Goal: Information Seeking & Learning: Learn about a topic

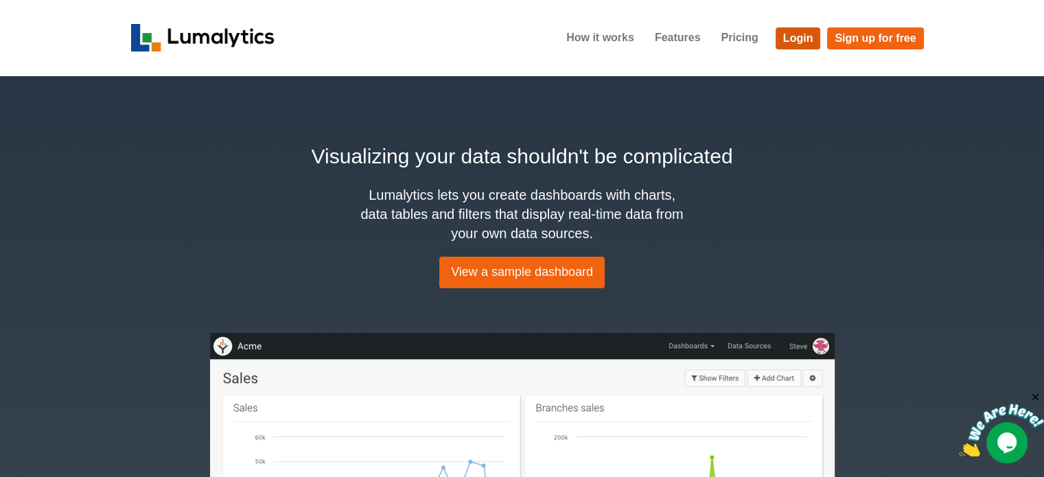
click at [799, 35] on link "Login" at bounding box center [798, 38] width 45 height 22
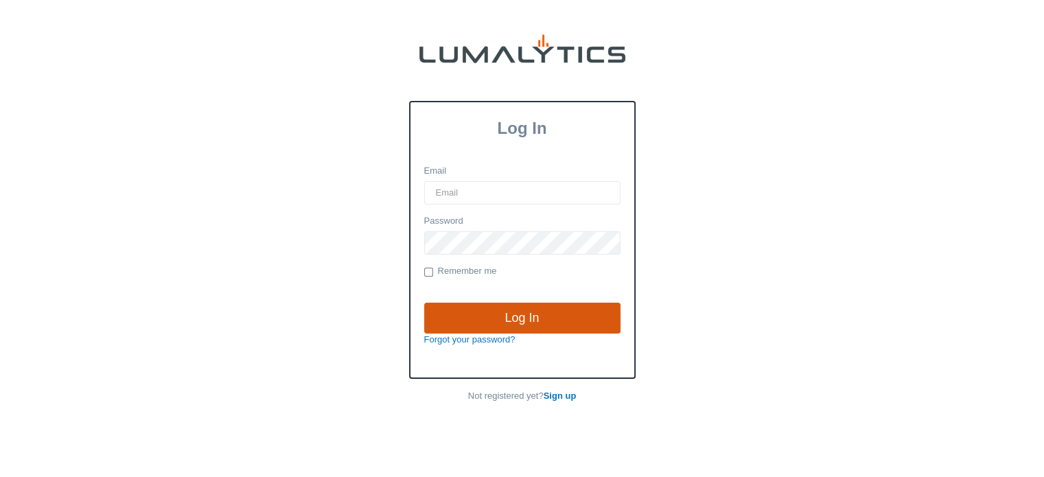
type input "[EMAIL_ADDRESS][DOMAIN_NAME]"
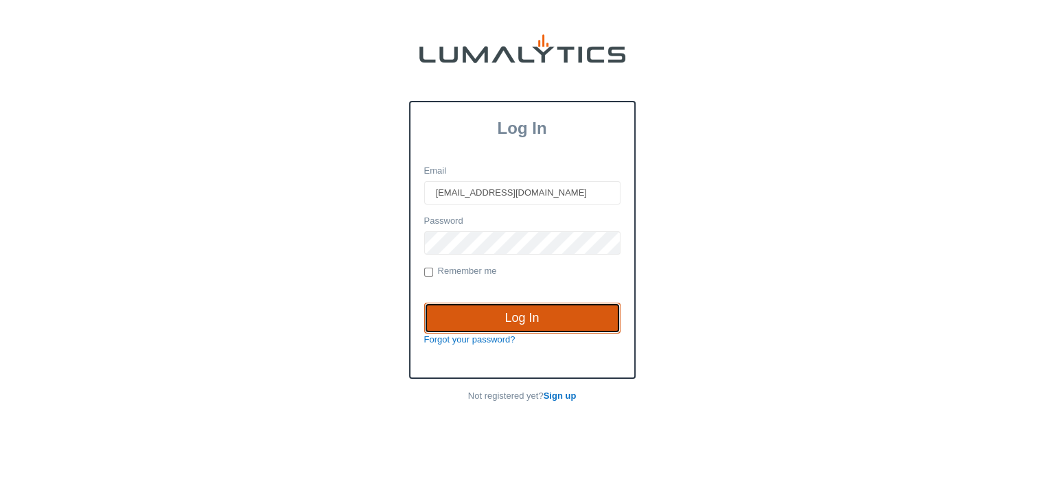
click at [520, 312] on input "Log In" at bounding box center [522, 319] width 196 height 32
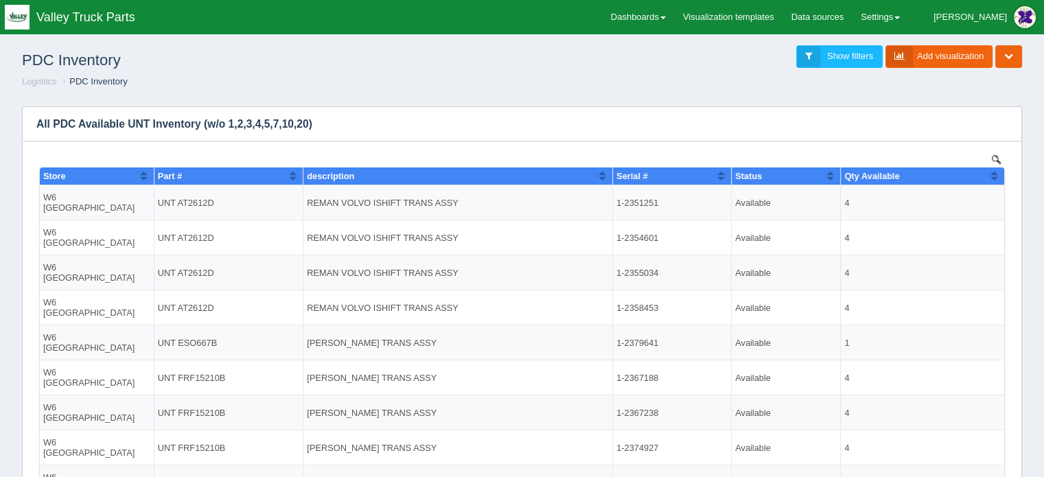
click at [181, 71] on h1 "PDC Inventory" at bounding box center [272, 60] width 500 height 30
click at [674, 16] on link "Dashboards" at bounding box center [638, 17] width 71 height 34
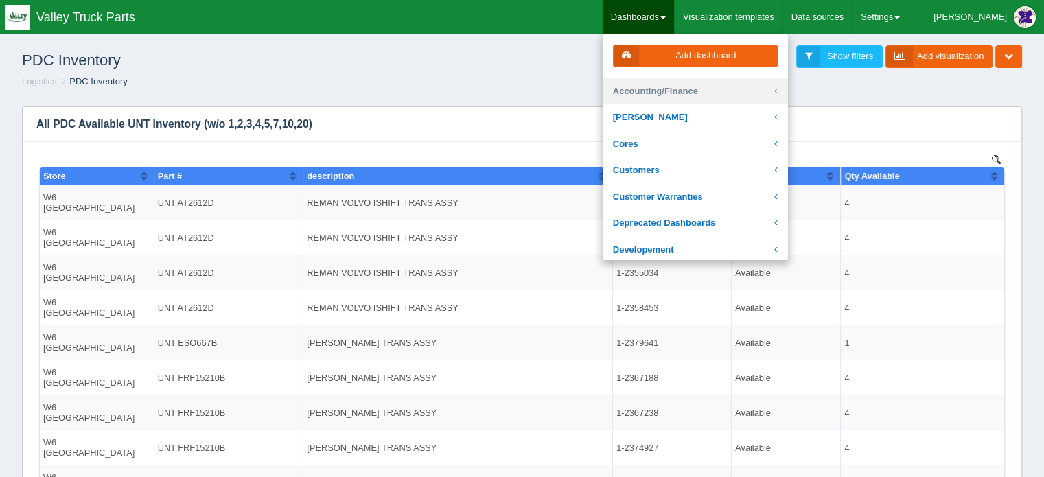
click at [694, 84] on link "Accounting/Finance" at bounding box center [695, 91] width 185 height 27
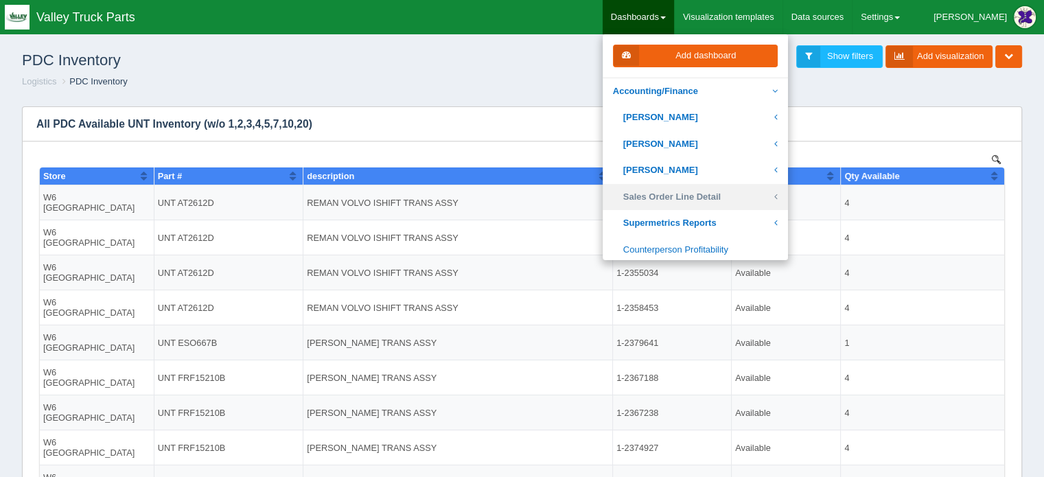
click at [709, 192] on link "Sales Order Line Detail" at bounding box center [695, 197] width 185 height 27
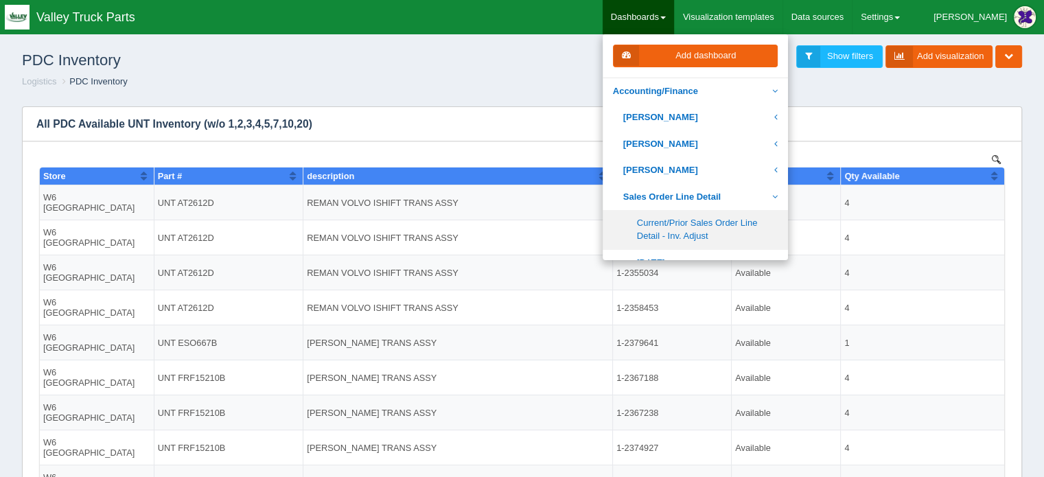
click at [723, 224] on link "Current/Prior Sales Order Line Detail - Inv. Adjust" at bounding box center [695, 229] width 185 height 39
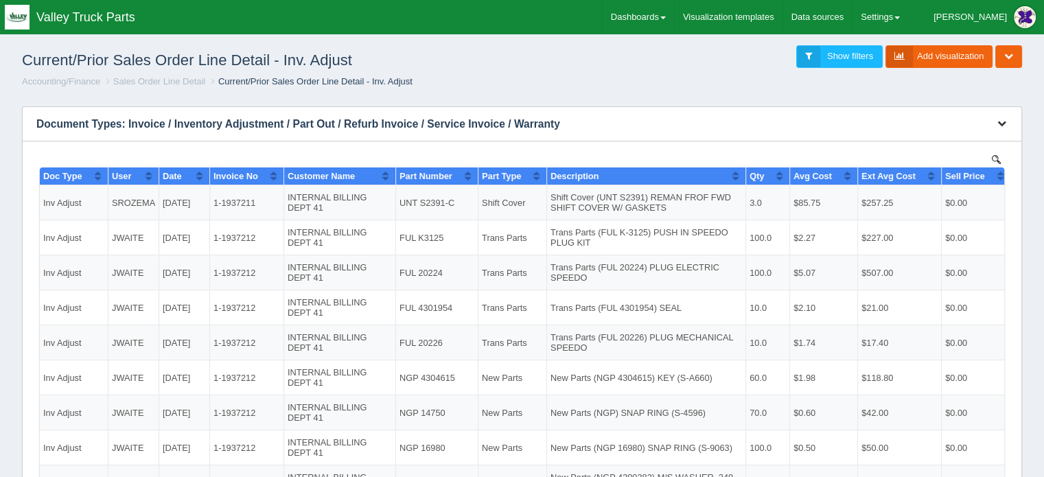
click at [1002, 120] on icon "button" at bounding box center [1001, 123] width 9 height 9
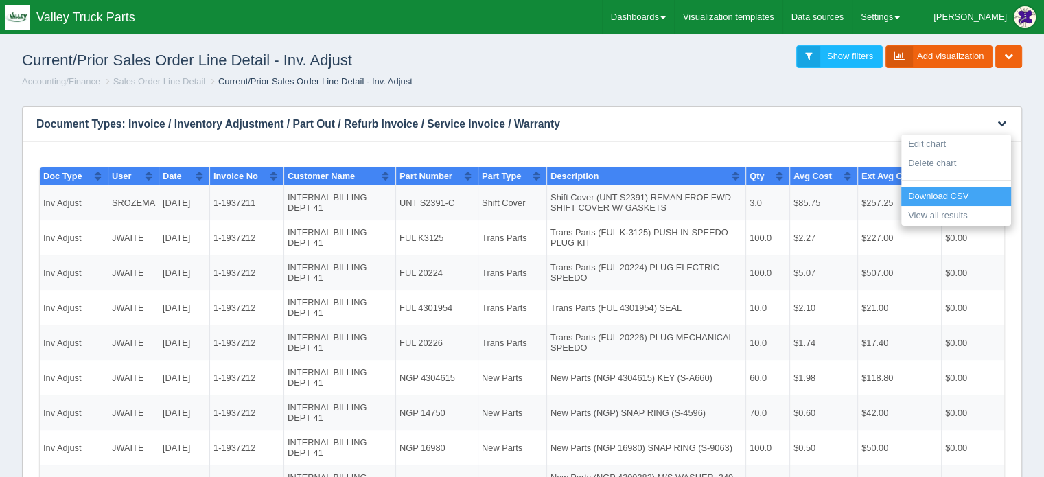
click at [950, 194] on link "Download CSV" at bounding box center [956, 197] width 110 height 20
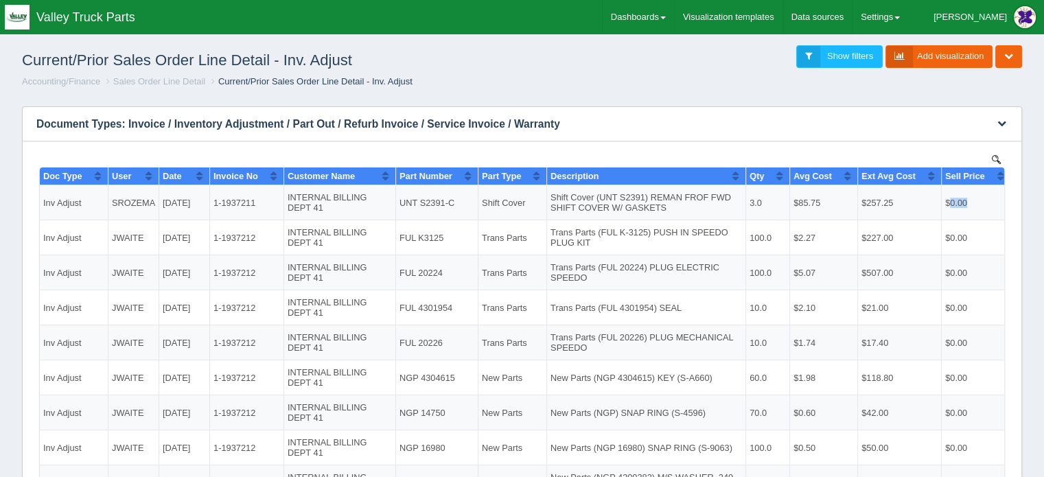
click at [949, 194] on td "$0.00" at bounding box center [976, 202] width 69 height 35
click at [135, 32] on div "Toggle navigation Valley Truck Parts" at bounding box center [76, 17] width 153 height 34
click at [674, 13] on link "Dashboards" at bounding box center [638, 17] width 71 height 34
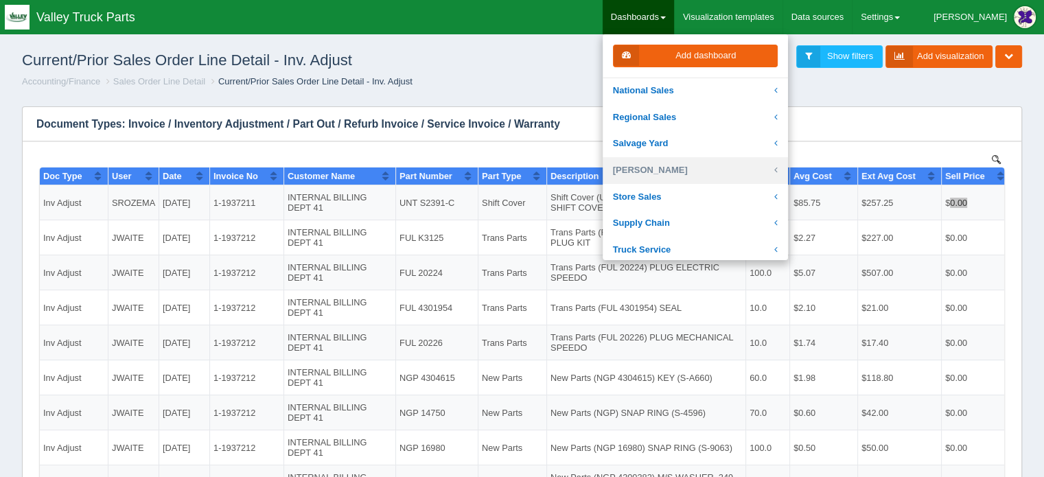
scroll to position [343, 0]
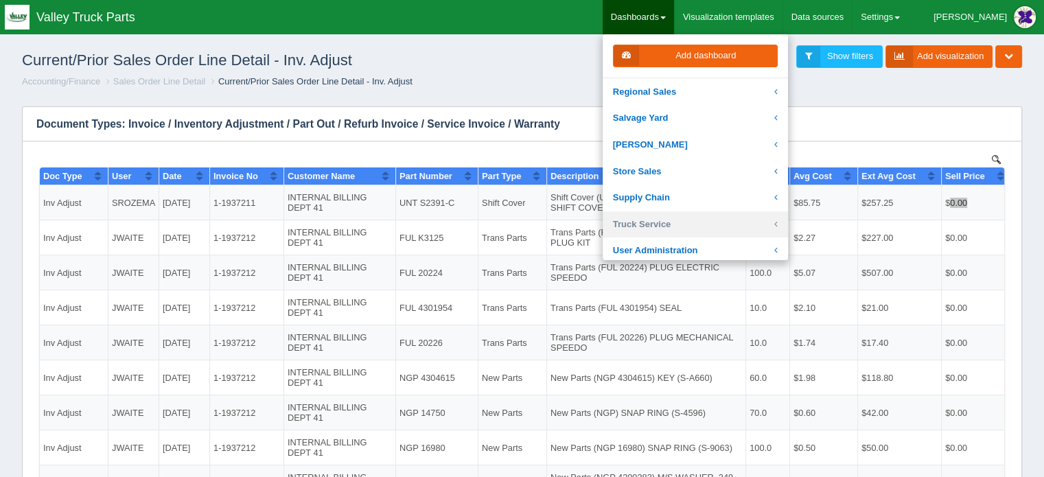
click at [695, 224] on link "Truck Service" at bounding box center [695, 224] width 185 height 27
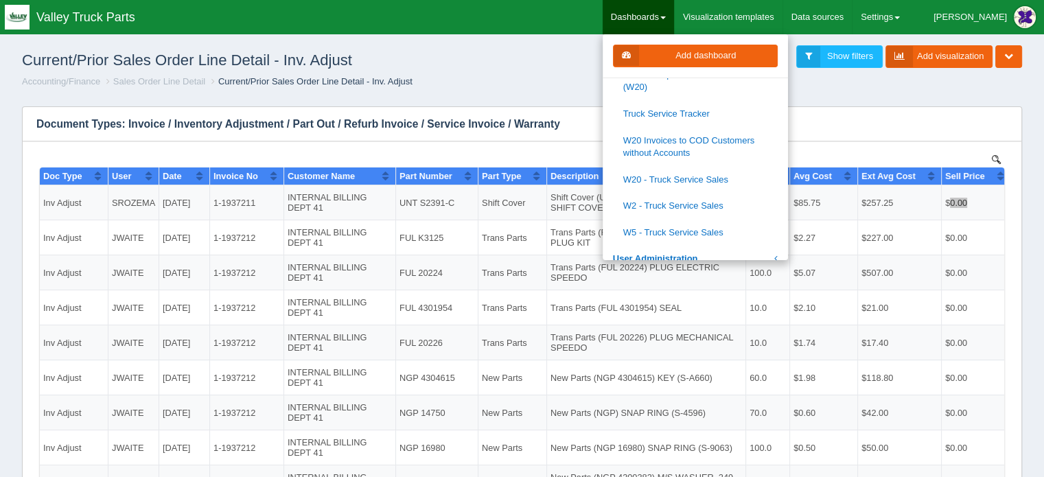
scroll to position [549, 0]
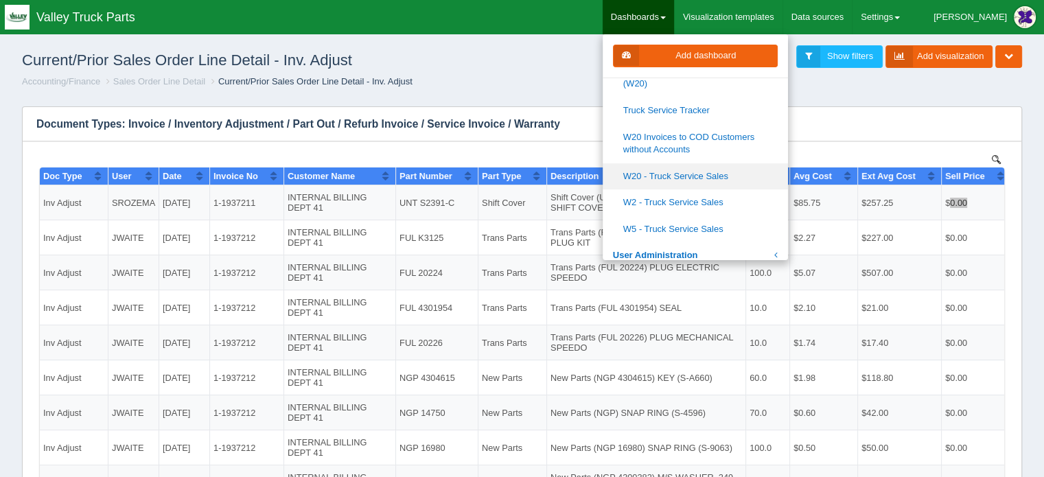
click at [707, 173] on link "W20 - Truck Service Sales" at bounding box center [695, 176] width 185 height 27
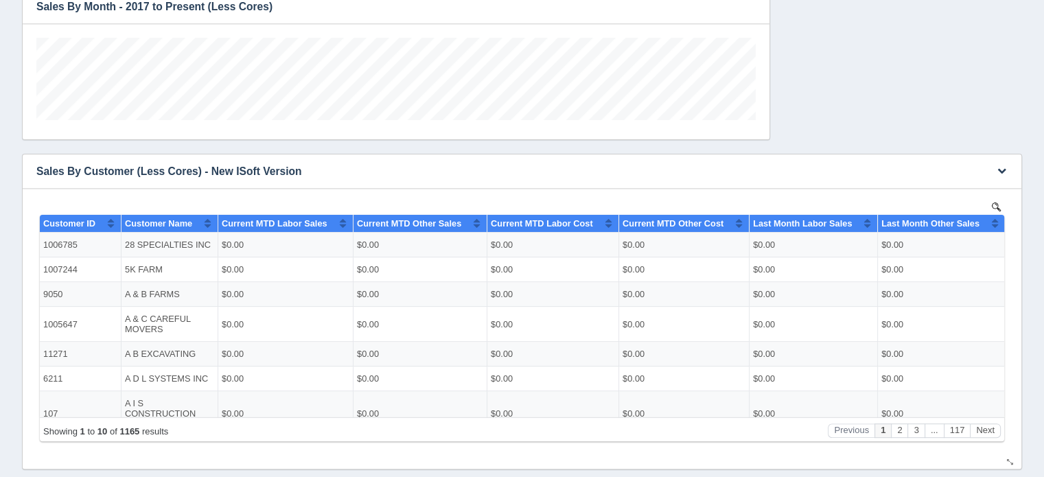
click at [997, 204] on img at bounding box center [996, 206] width 9 height 9
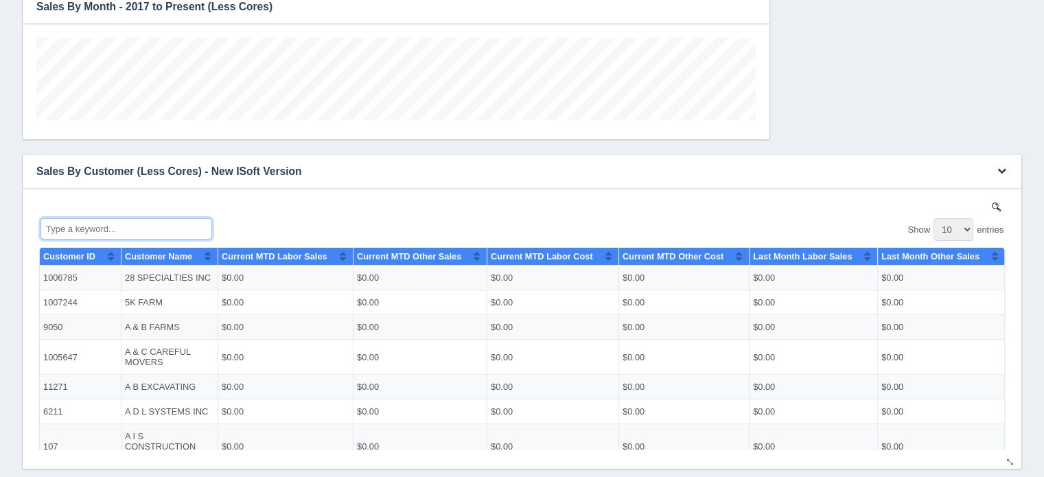
click at [113, 222] on input "Type a keyword..." at bounding box center [127, 228] width 172 height 21
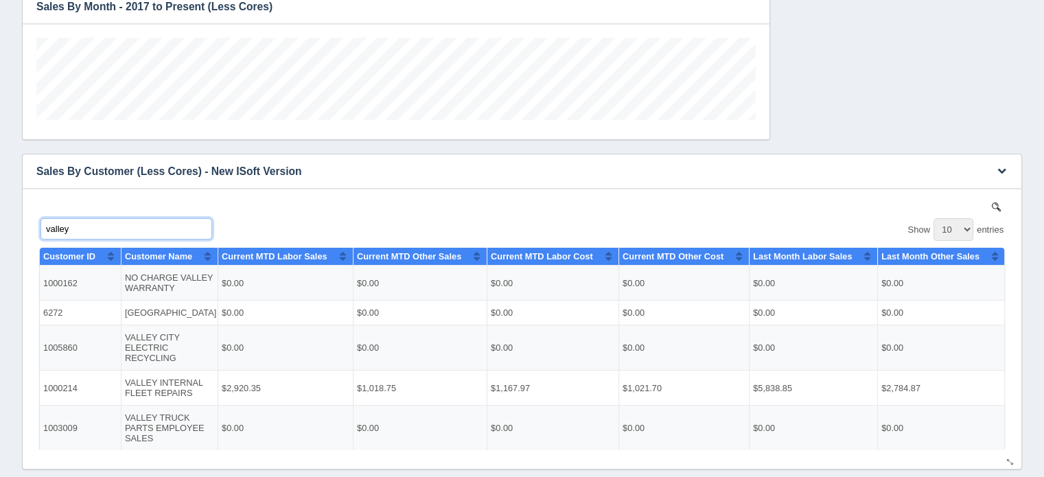
scroll to position [82, 0]
type input "valley"
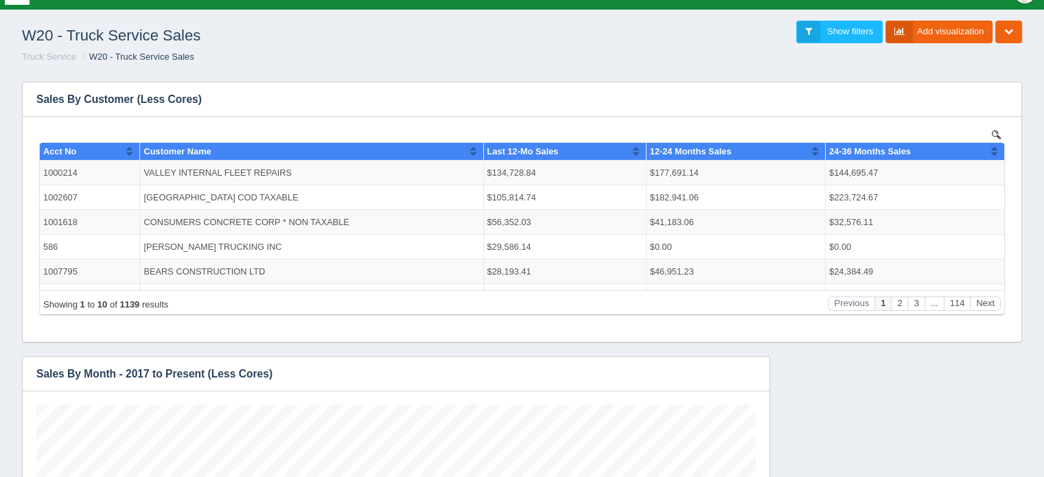
scroll to position [0, 0]
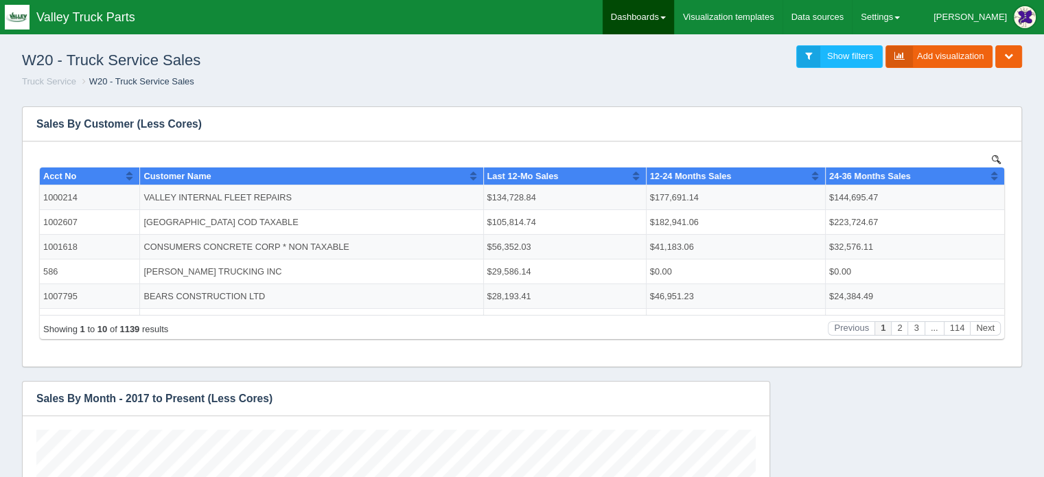
click at [670, 8] on link "Dashboards" at bounding box center [638, 17] width 71 height 34
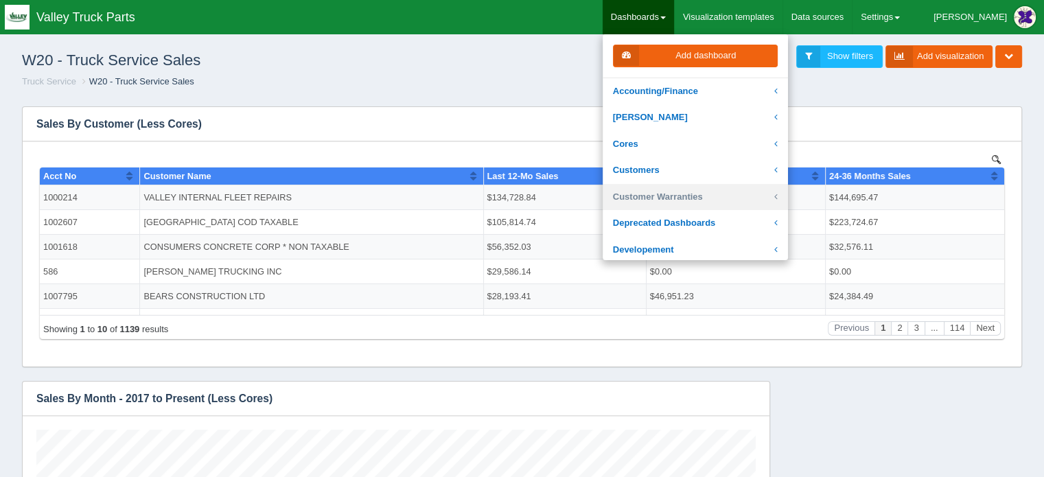
click at [706, 194] on link "Customer Warranties" at bounding box center [695, 197] width 185 height 27
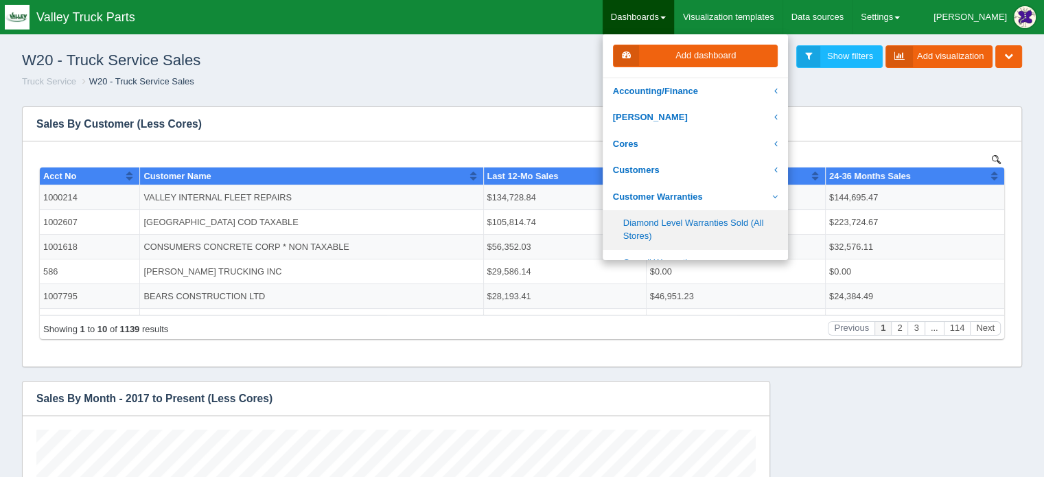
click at [697, 222] on link "Diamond Level Warranties Sold (All Stores)" at bounding box center [695, 229] width 185 height 39
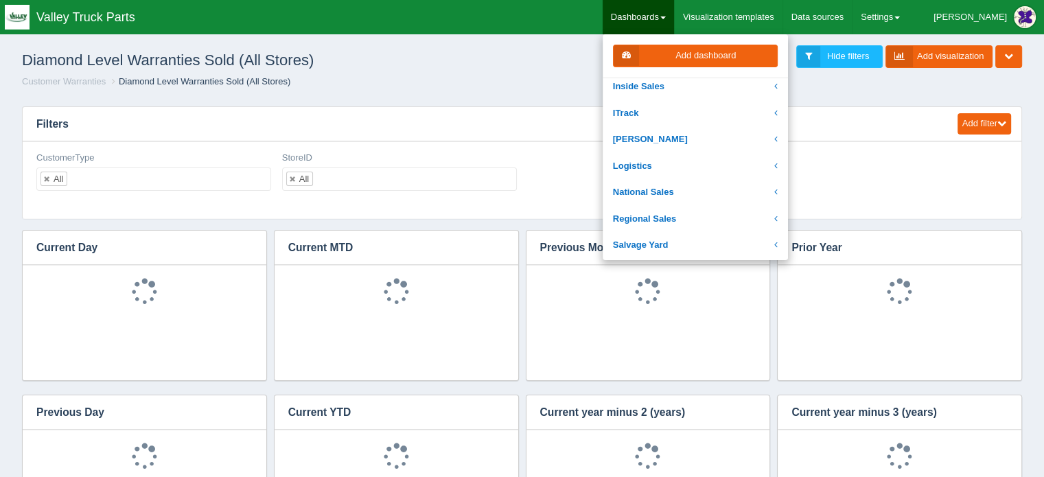
scroll to position [275, 0]
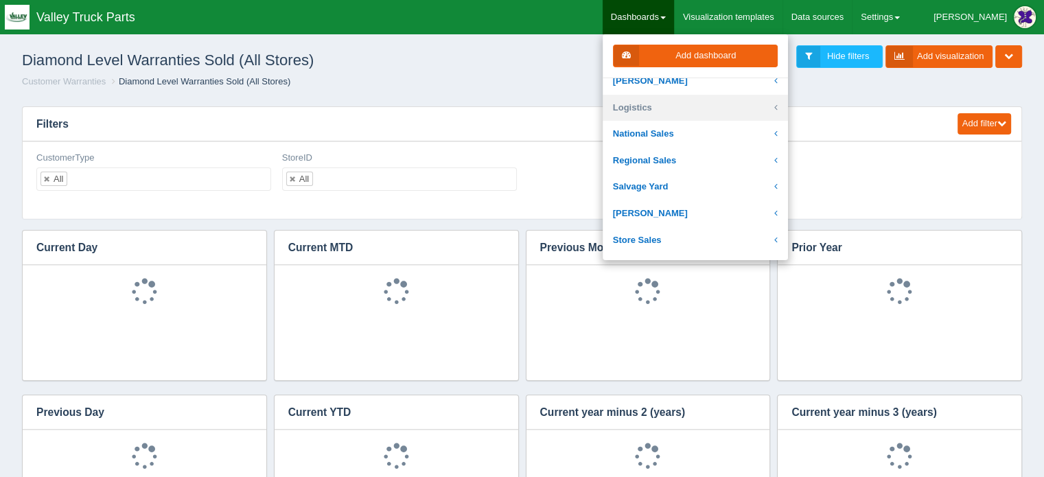
click at [676, 103] on link "Logistics" at bounding box center [695, 108] width 185 height 27
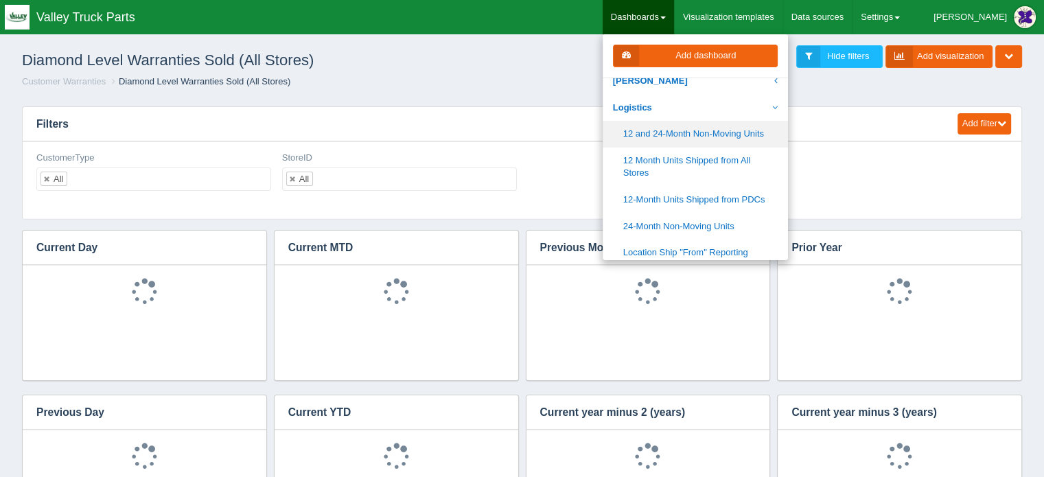
scroll to position [0, 0]
click at [707, 131] on link "12 and 24-Month Non-Moving Units" at bounding box center [695, 134] width 185 height 27
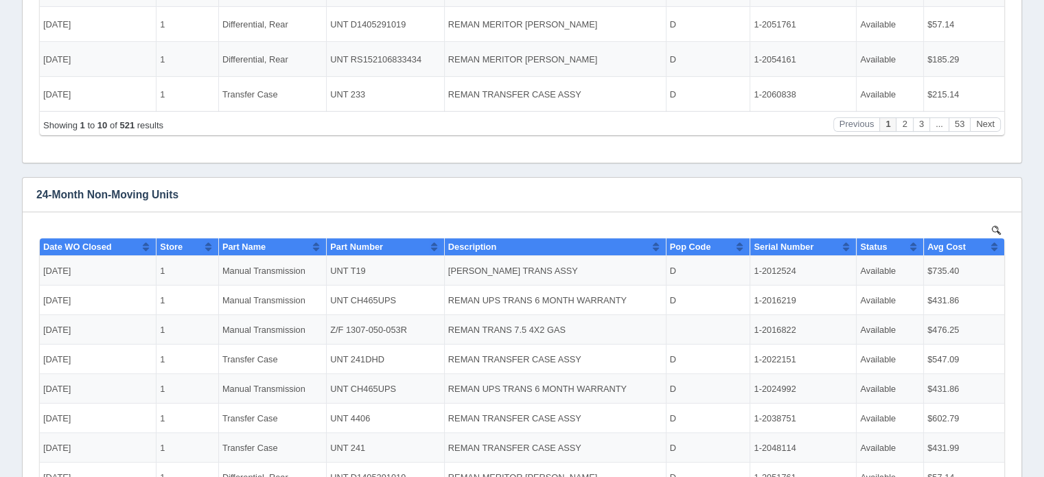
scroll to position [465, 0]
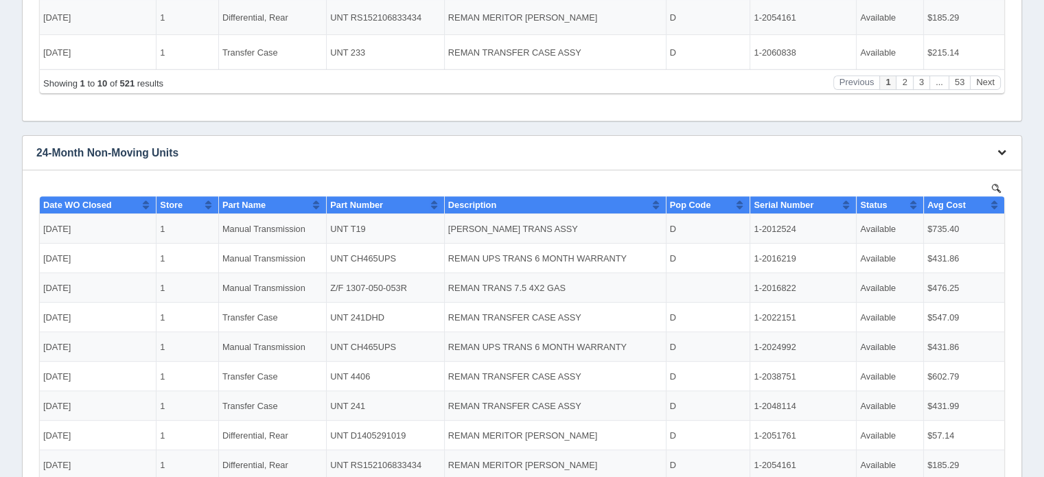
click at [1005, 149] on icon "button" at bounding box center [1001, 152] width 9 height 9
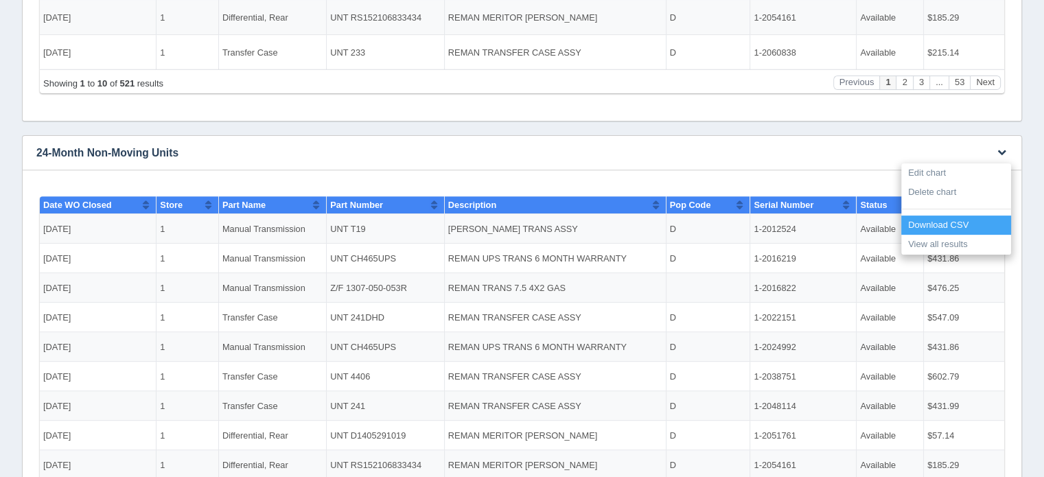
click at [939, 221] on link "Download CSV" at bounding box center [956, 226] width 110 height 20
